Goal: Task Accomplishment & Management: Manage account settings

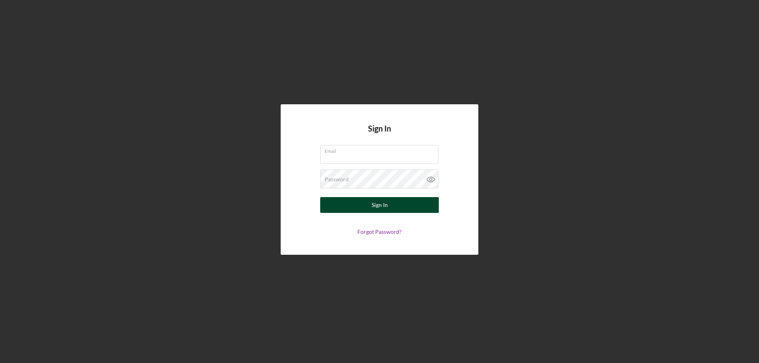
type input "[EMAIL_ADDRESS][DOMAIN_NAME]"
click at [373, 207] on div "Sign In" at bounding box center [380, 205] width 16 height 16
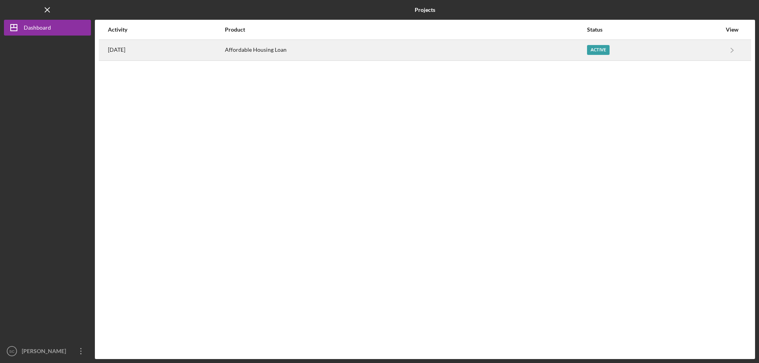
click at [598, 51] on div "Active" at bounding box center [598, 50] width 23 height 10
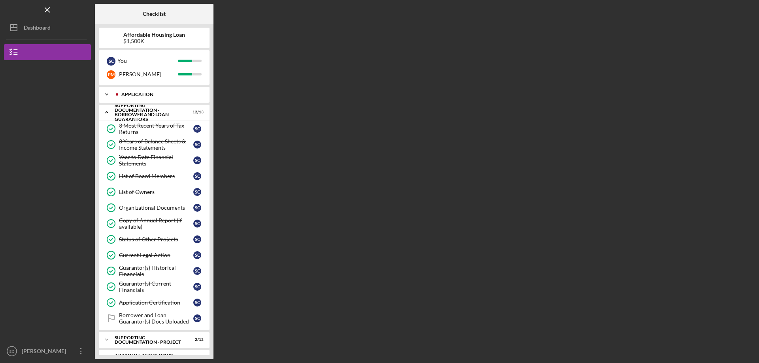
click at [106, 94] on polyline at bounding box center [107, 95] width 2 height 2
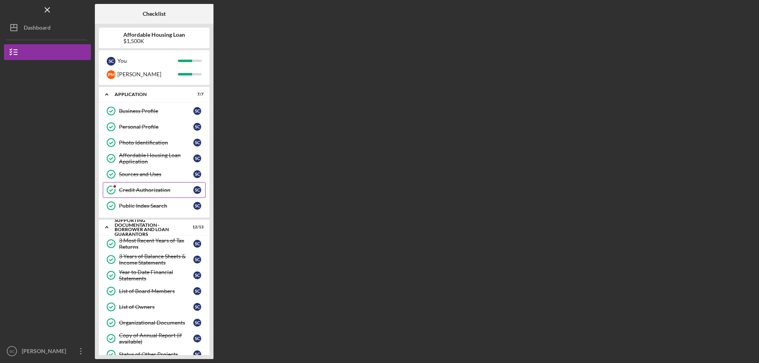
click at [142, 190] on div "Credit Authorization" at bounding box center [156, 190] width 74 height 6
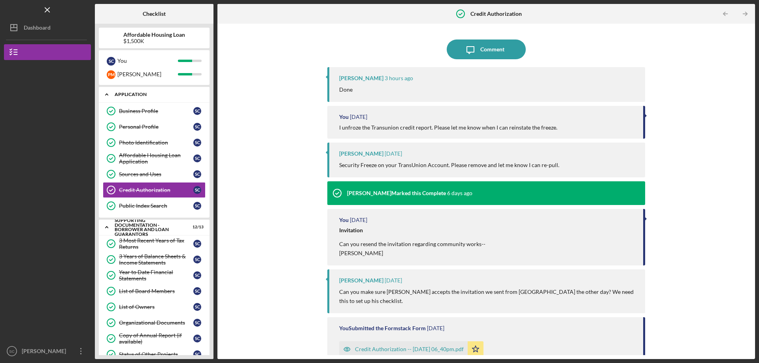
click at [106, 94] on icon "Icon/Expander" at bounding box center [107, 95] width 16 height 16
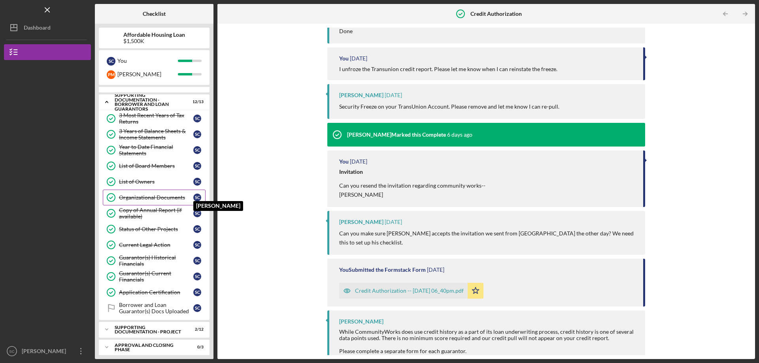
scroll to position [15, 0]
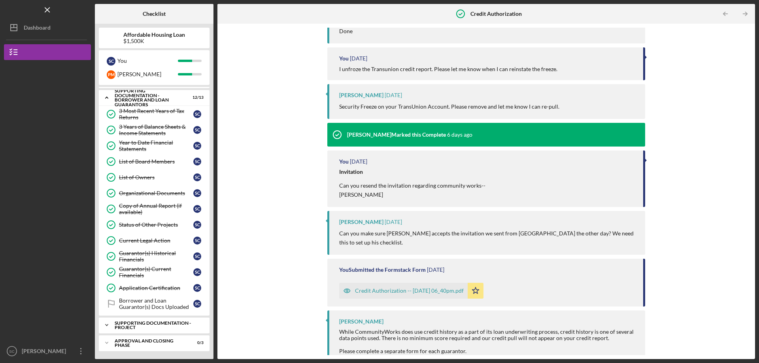
click at [105, 325] on icon "Icon/Expander" at bounding box center [107, 325] width 16 height 16
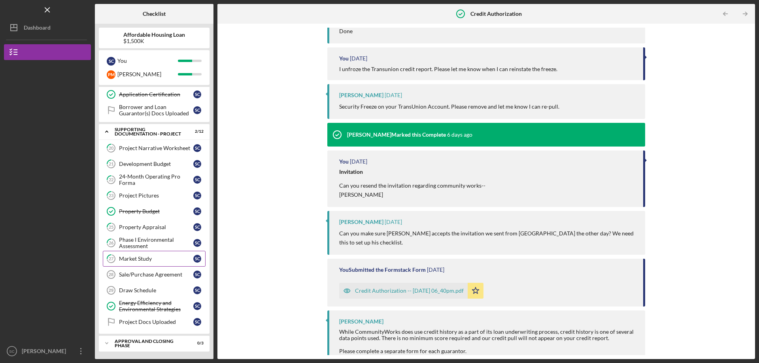
scroll to position [209, 0]
click at [108, 131] on icon "Icon/Expander" at bounding box center [107, 131] width 16 height 16
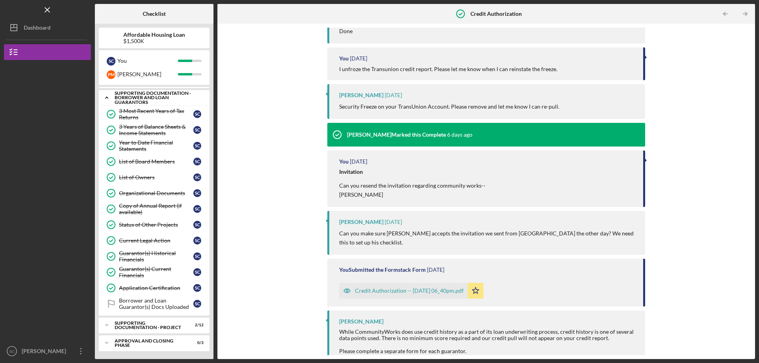
click at [106, 99] on icon "Icon/Expander" at bounding box center [107, 98] width 16 height 16
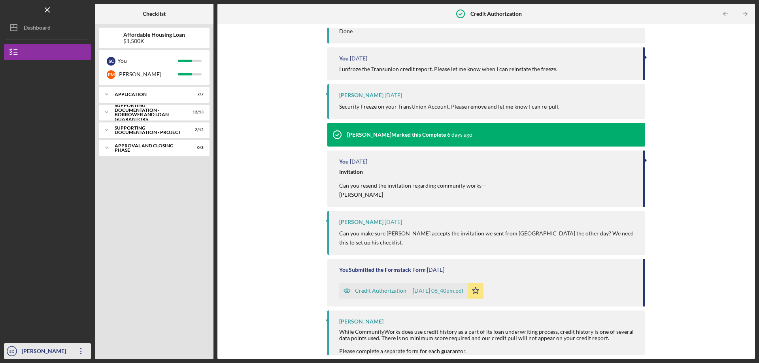
click at [81, 352] on icon "button" at bounding box center [80, 351] width 1 height 6
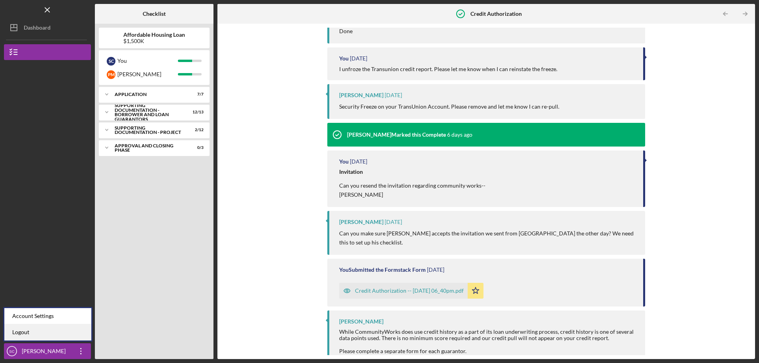
click at [27, 332] on link "Logout" at bounding box center [47, 332] width 87 height 16
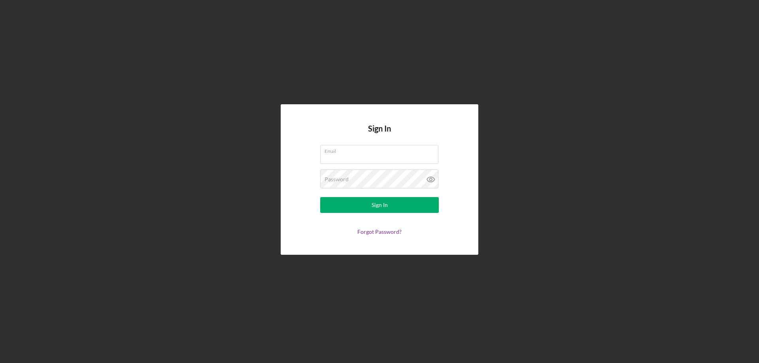
type input "[EMAIL_ADDRESS][DOMAIN_NAME]"
